Goal: Information Seeking & Learning: Learn about a topic

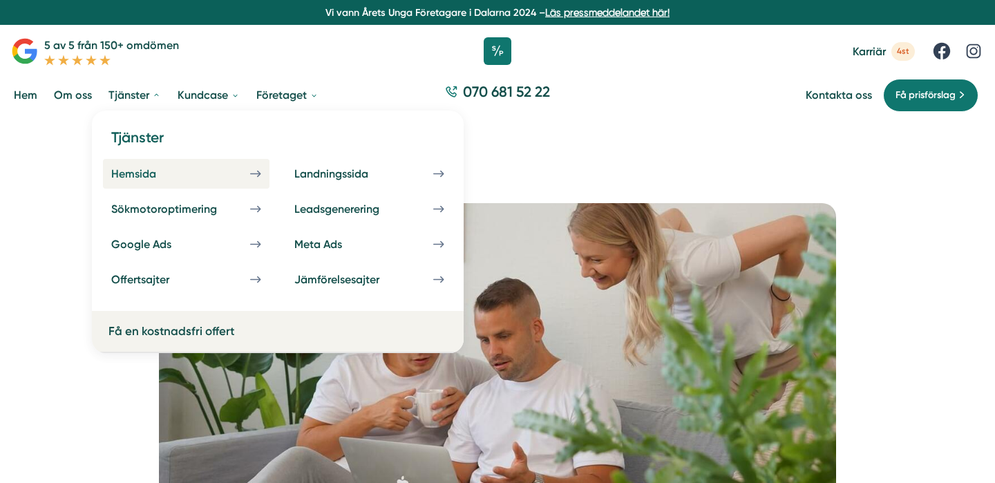
click at [170, 181] on link "Hemsida" at bounding box center [186, 174] width 166 height 30
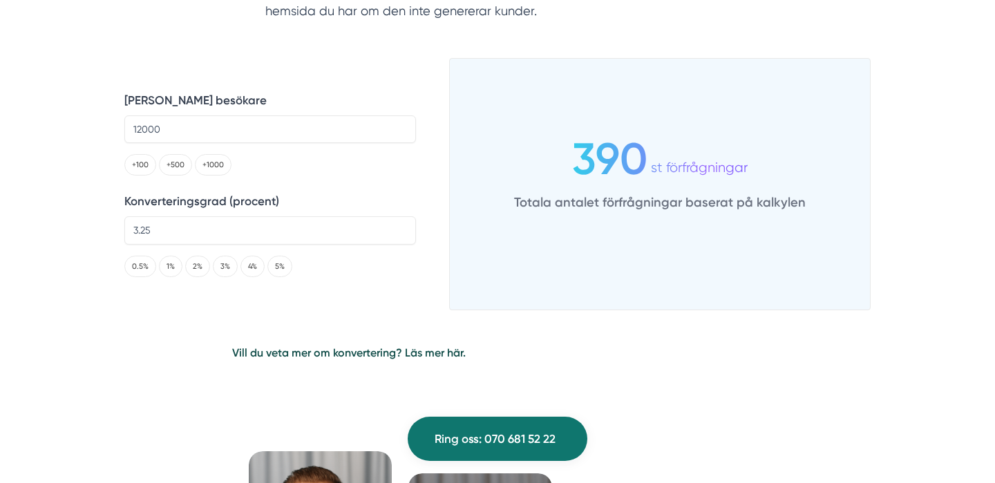
scroll to position [2808, 0]
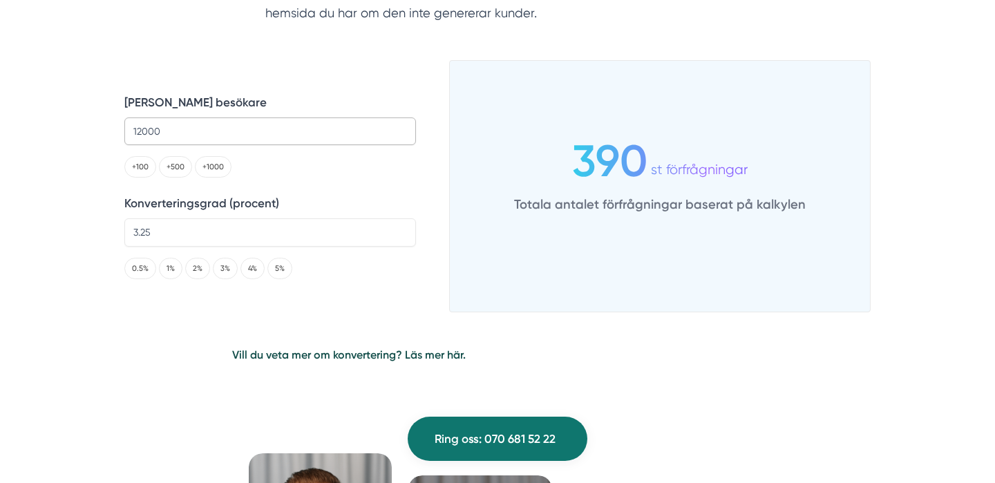
click at [169, 126] on input "12000" at bounding box center [269, 131] width 291 height 28
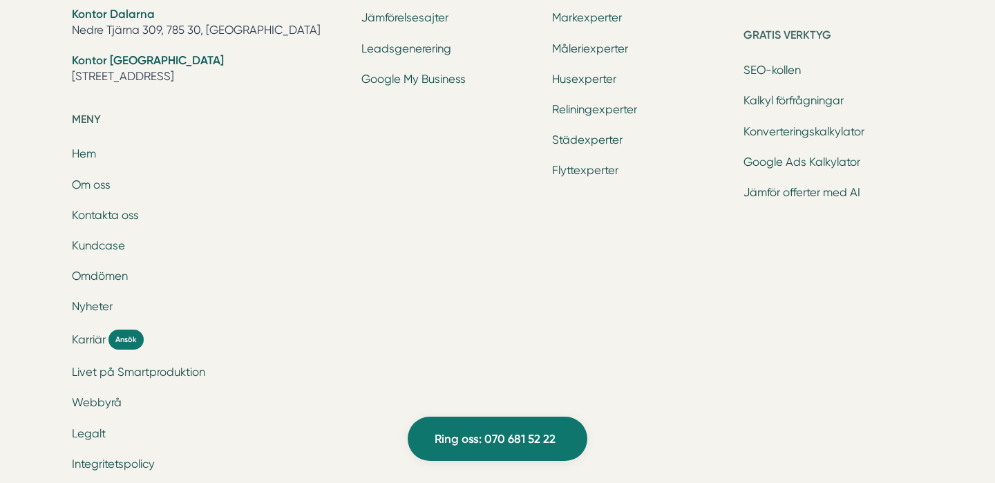
scroll to position [5098, 0]
